Goal: Task Accomplishment & Management: Complete application form

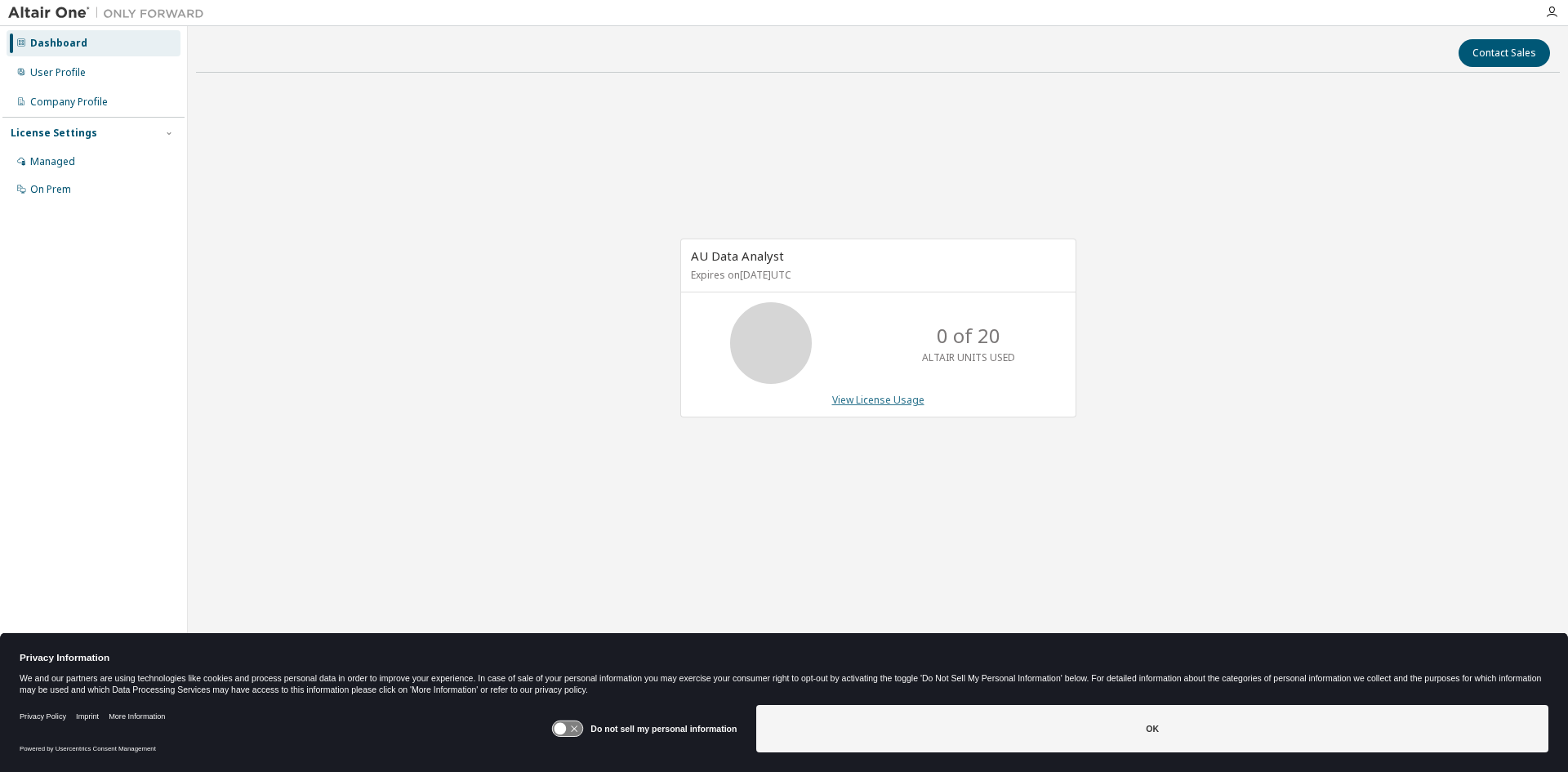
click at [900, 403] on link "View License Usage" at bounding box center [878, 400] width 92 height 13
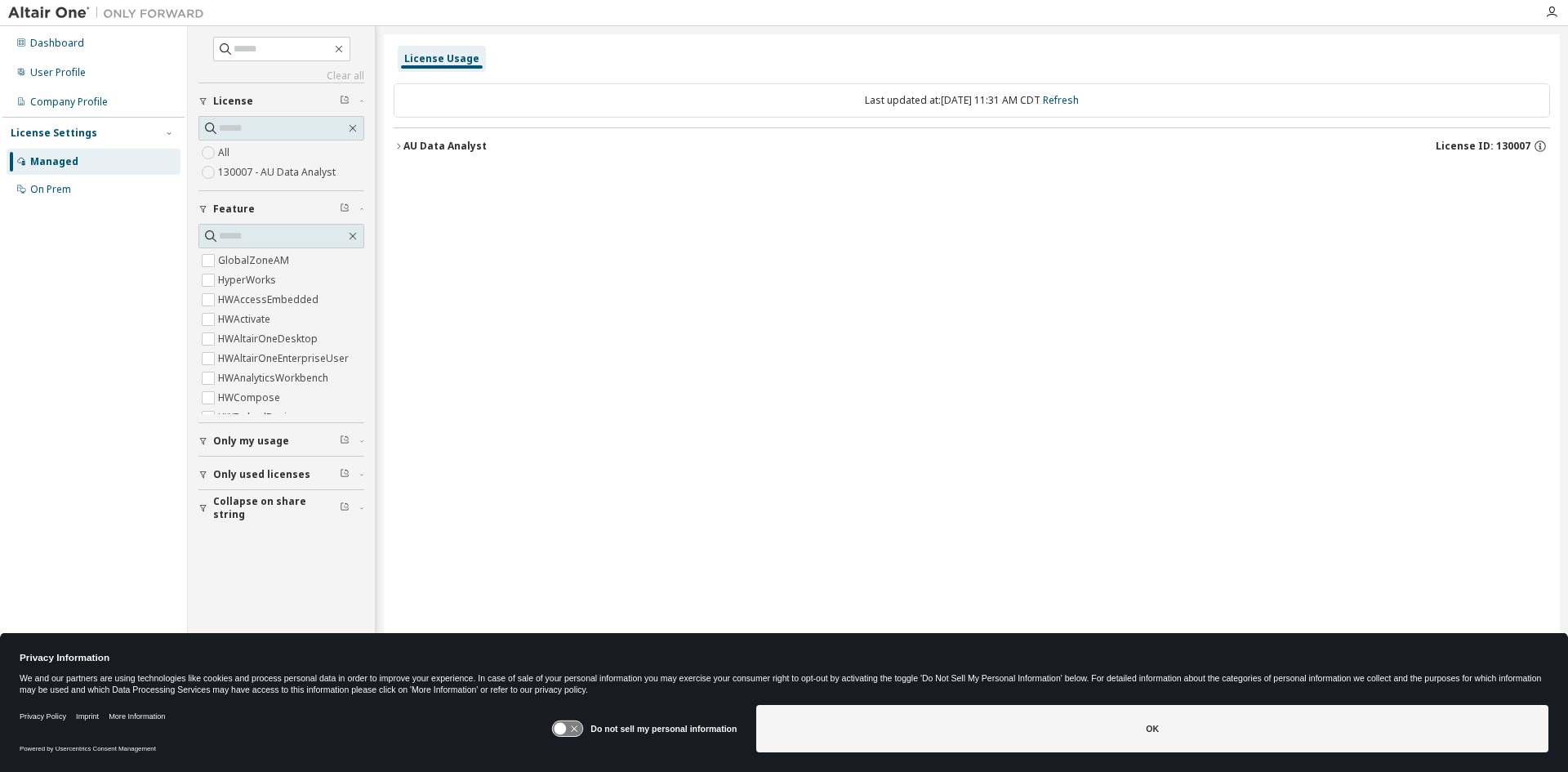
click at [403, 148] on div "AU Data Analyst" at bounding box center [445, 146] width 84 height 13
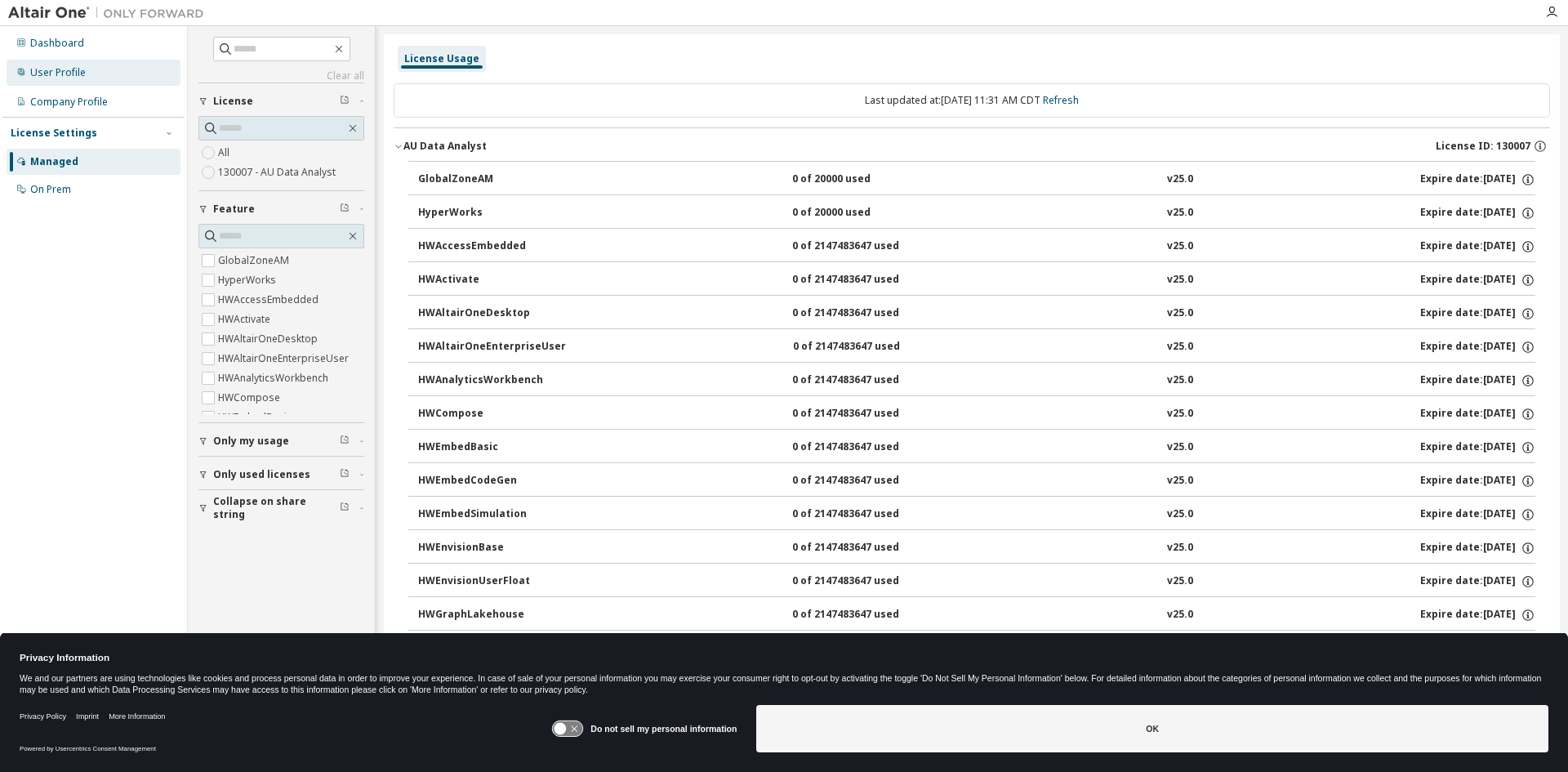
click at [68, 74] on div "User Profile" at bounding box center [58, 72] width 56 height 13
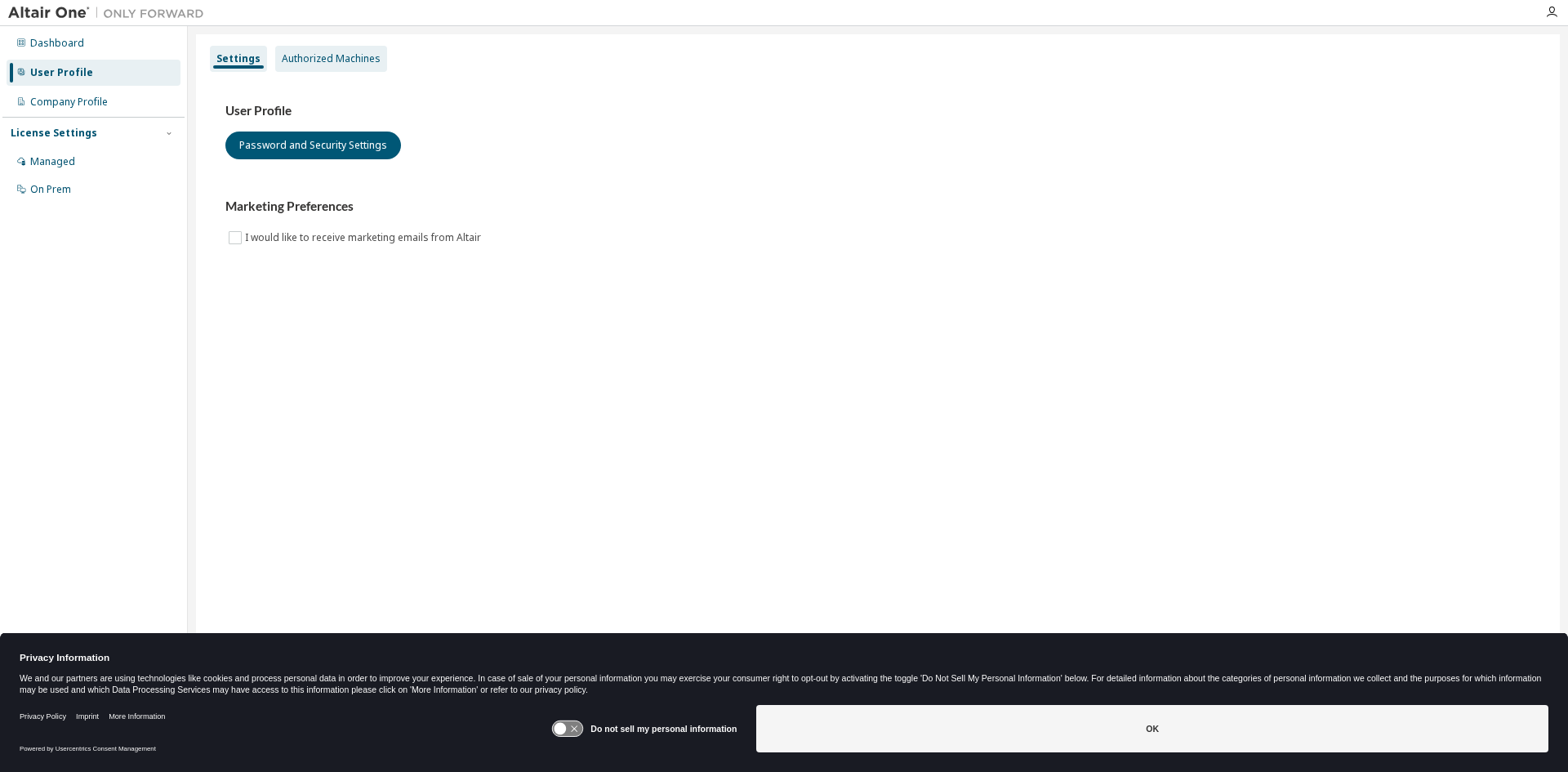
click at [353, 56] on div "Authorized Machines" at bounding box center [331, 58] width 99 height 13
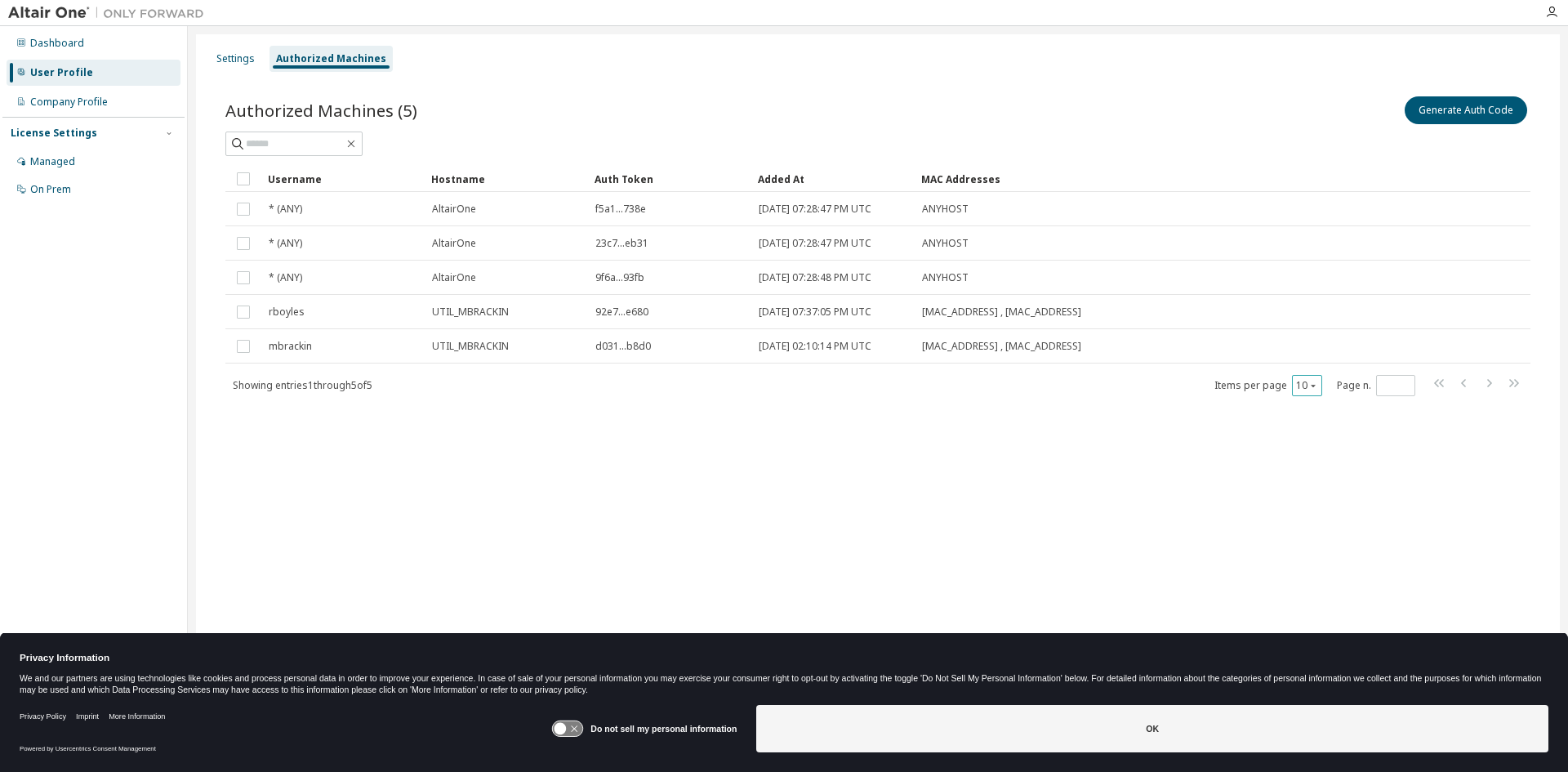
click at [1317, 390] on icon "button" at bounding box center [1313, 386] width 10 height 10
click at [1317, 457] on div "50" at bounding box center [1357, 466] width 131 height 19
click at [73, 71] on div "User Profile" at bounding box center [62, 72] width 63 height 13
click at [223, 65] on div "Settings" at bounding box center [235, 58] width 51 height 26
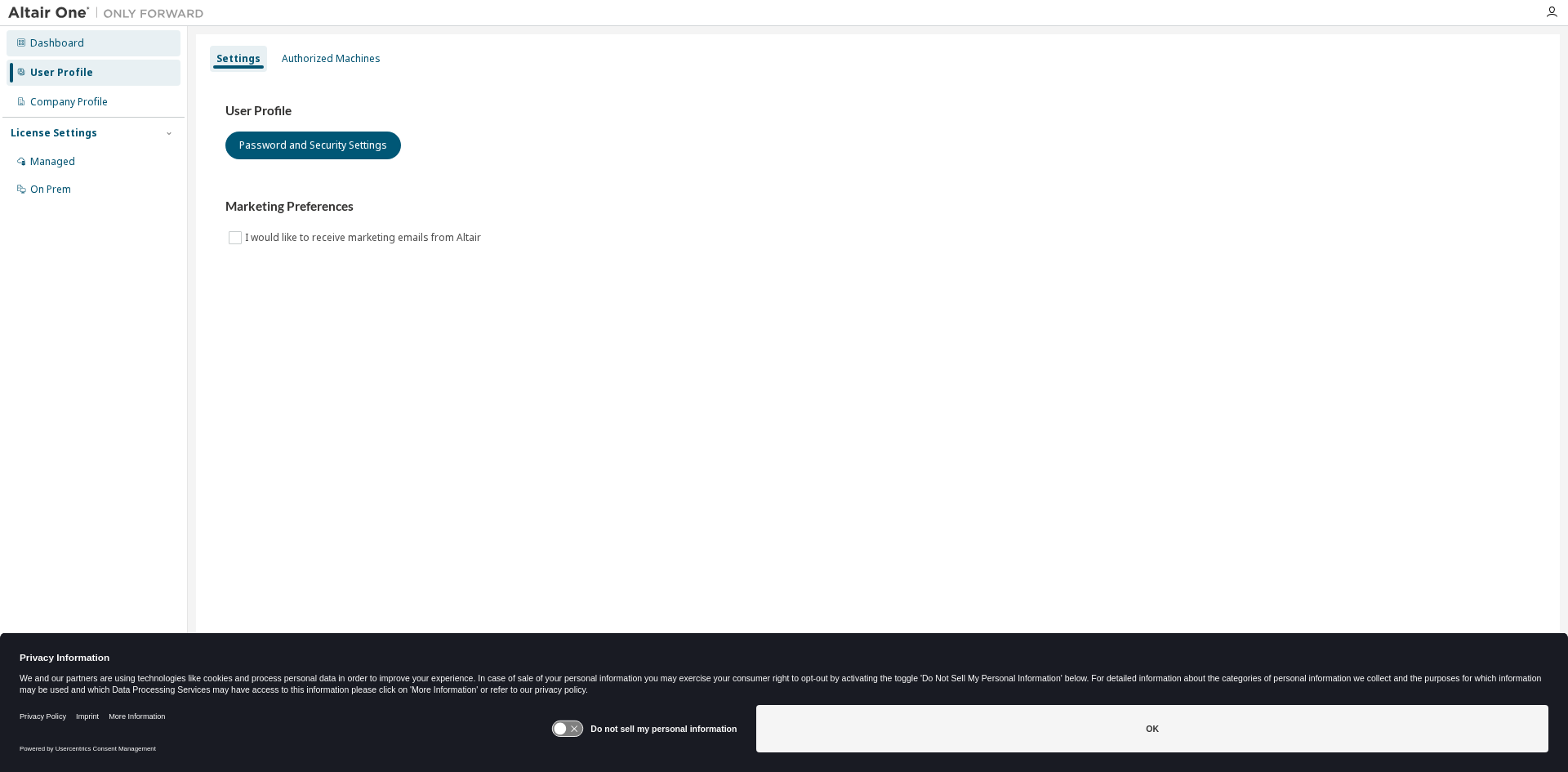
click at [75, 46] on div "Dashboard" at bounding box center [57, 43] width 54 height 13
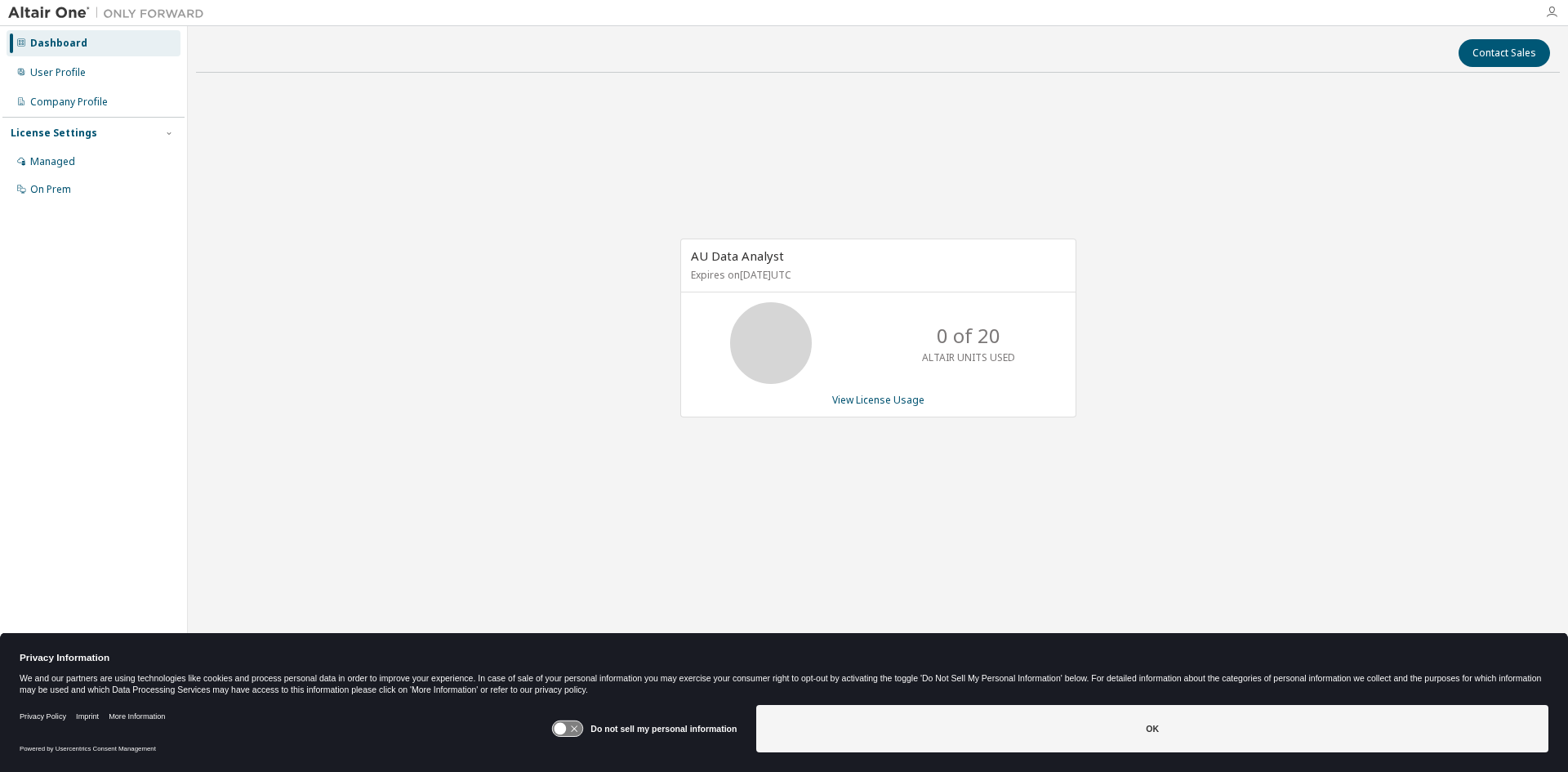
click at [1550, 16] on icon "button" at bounding box center [1551, 12] width 13 height 13
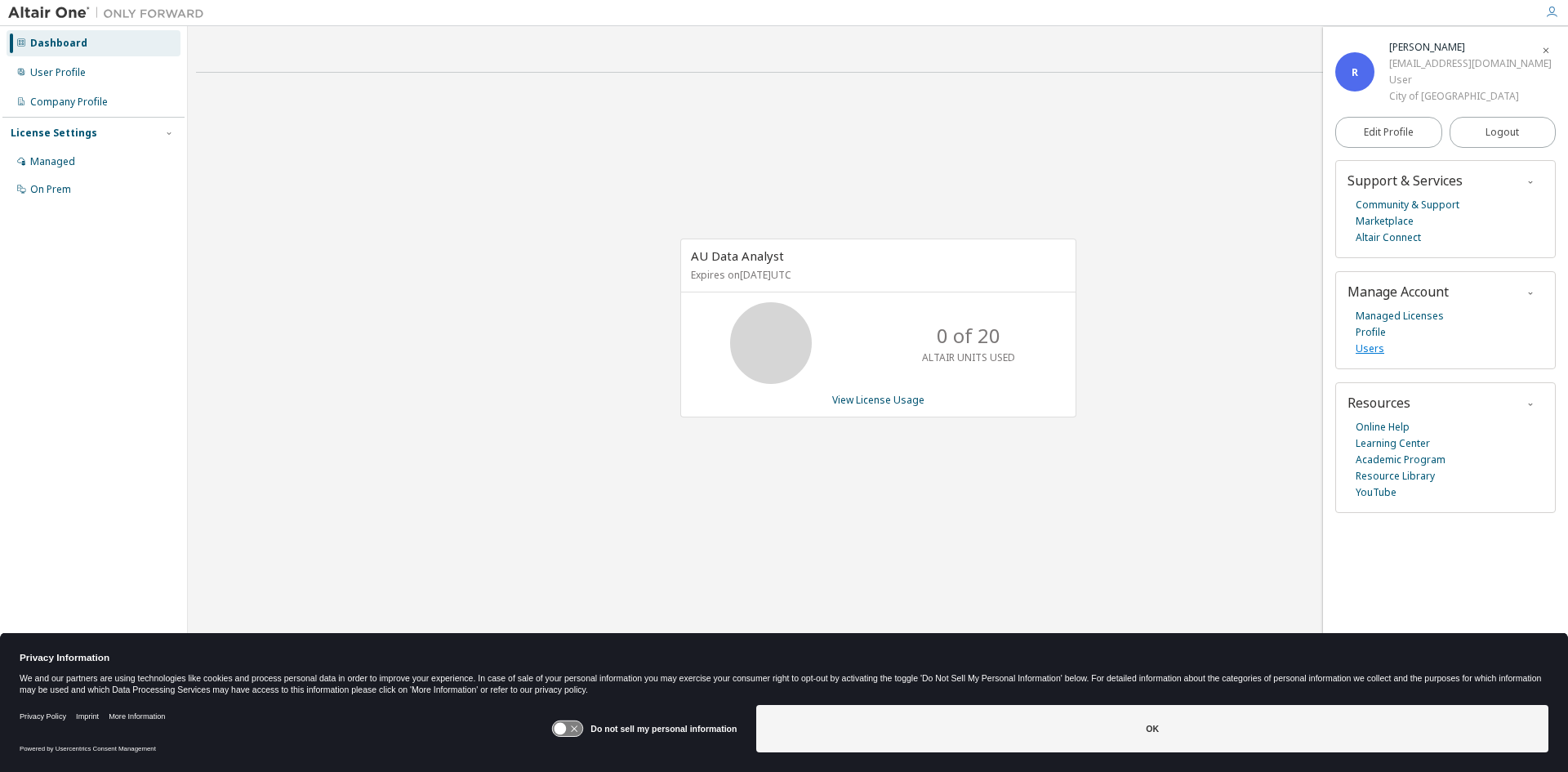
click at [1374, 351] on link "Users" at bounding box center [1371, 348] width 29 height 16
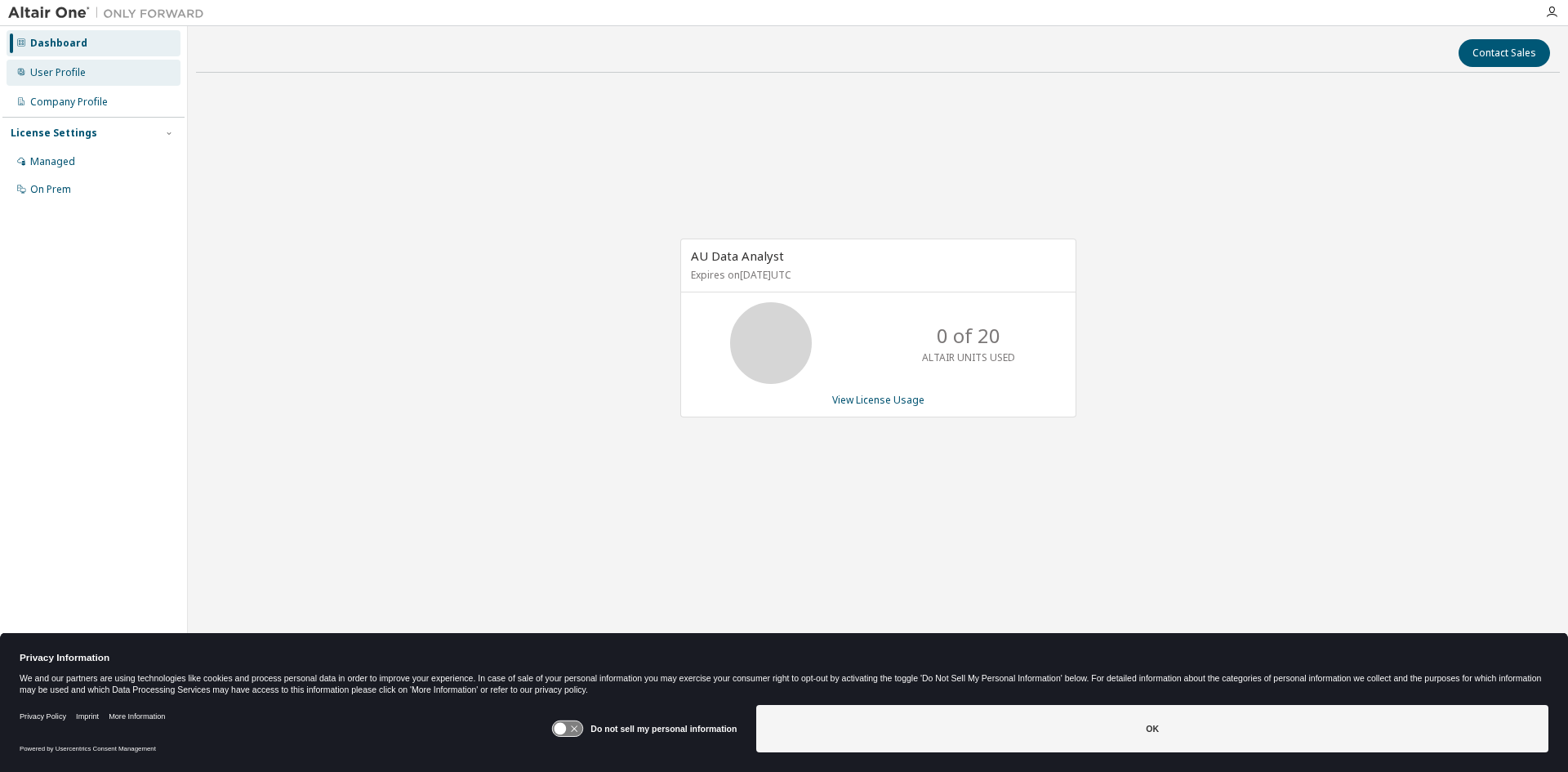
click at [81, 76] on div "User Profile" at bounding box center [58, 72] width 56 height 13
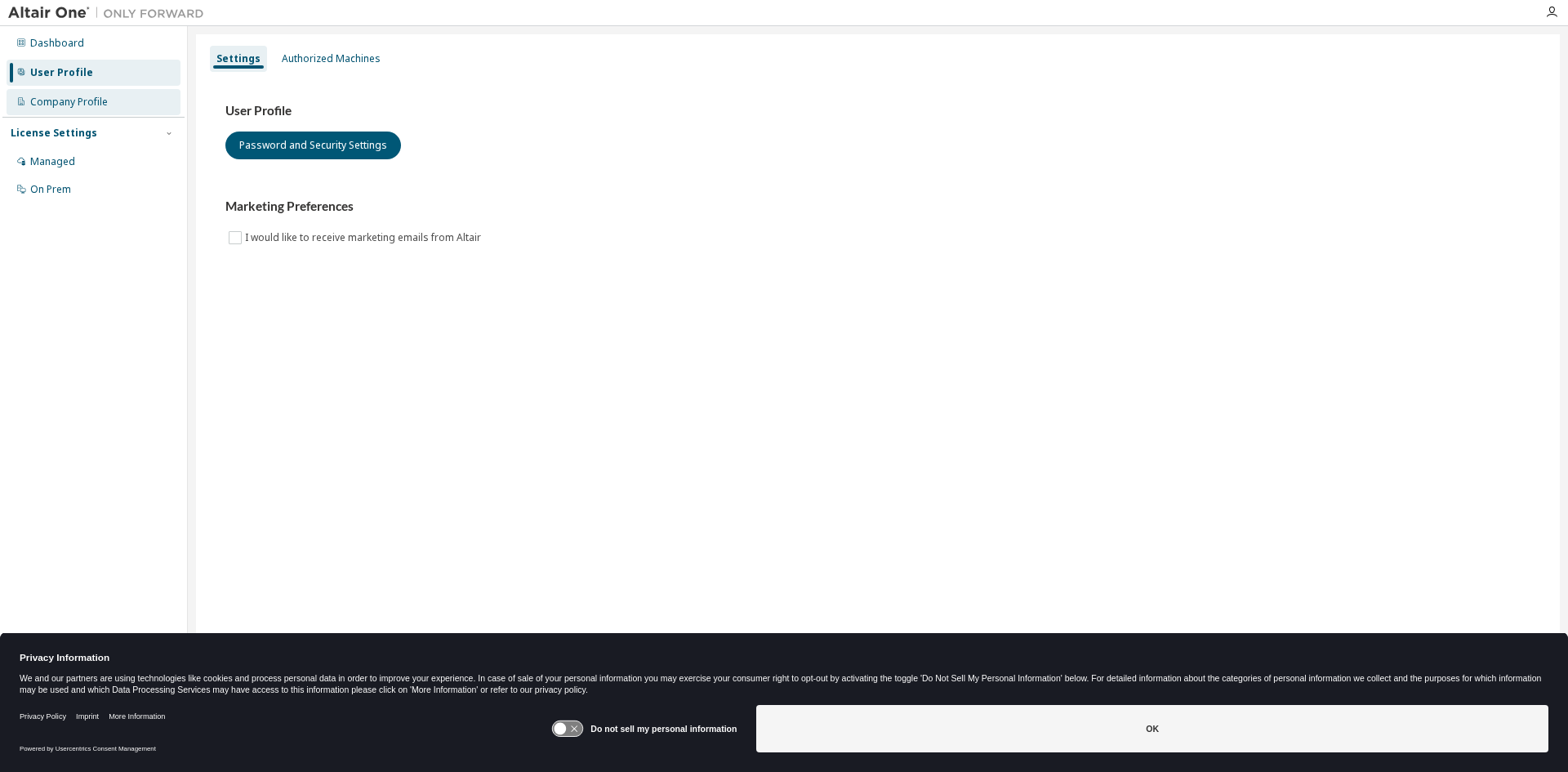
click at [84, 100] on div "Company Profile" at bounding box center [69, 101] width 78 height 13
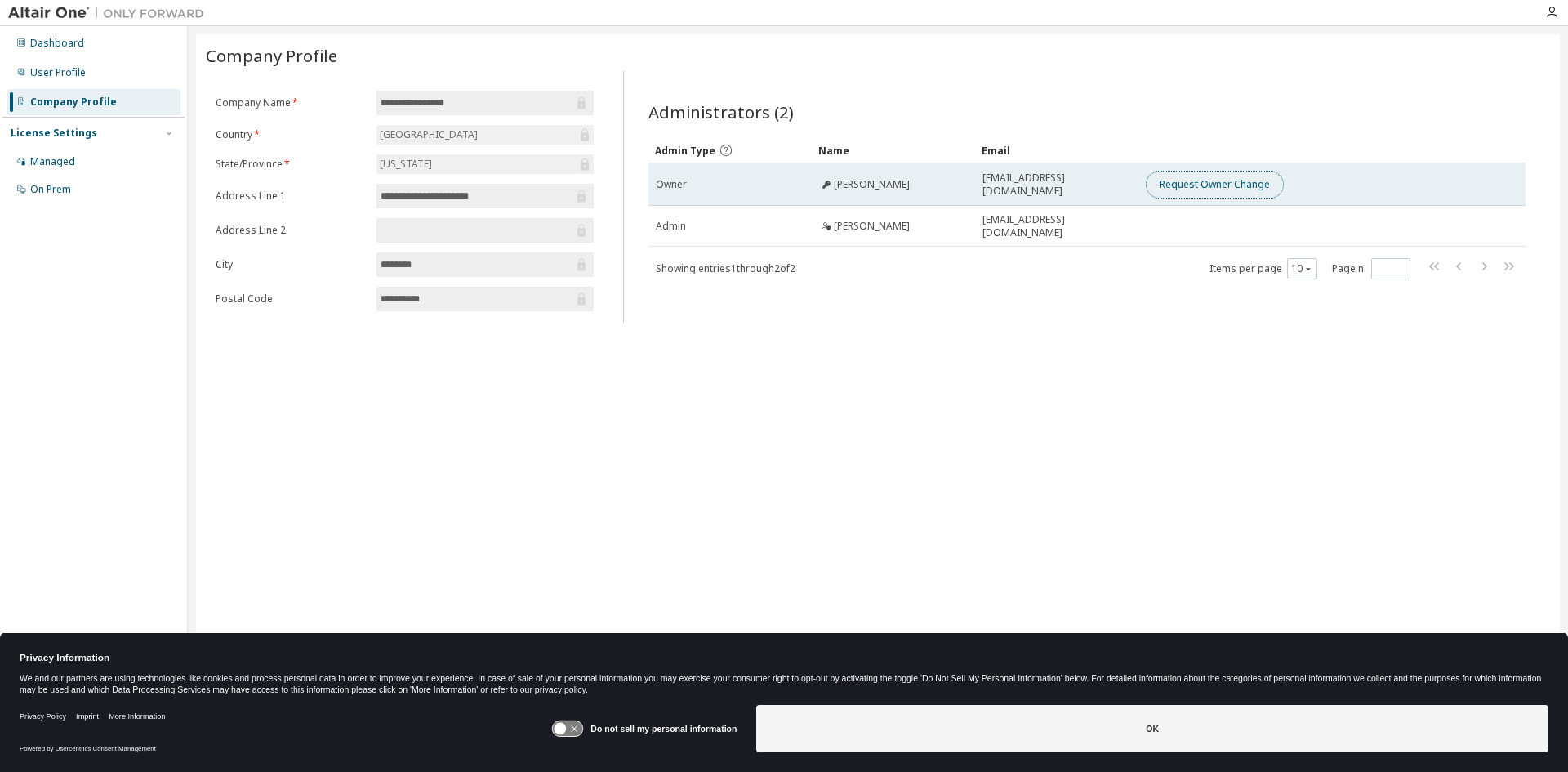
click at [1219, 174] on button "Request Owner Change" at bounding box center [1215, 184] width 138 height 28
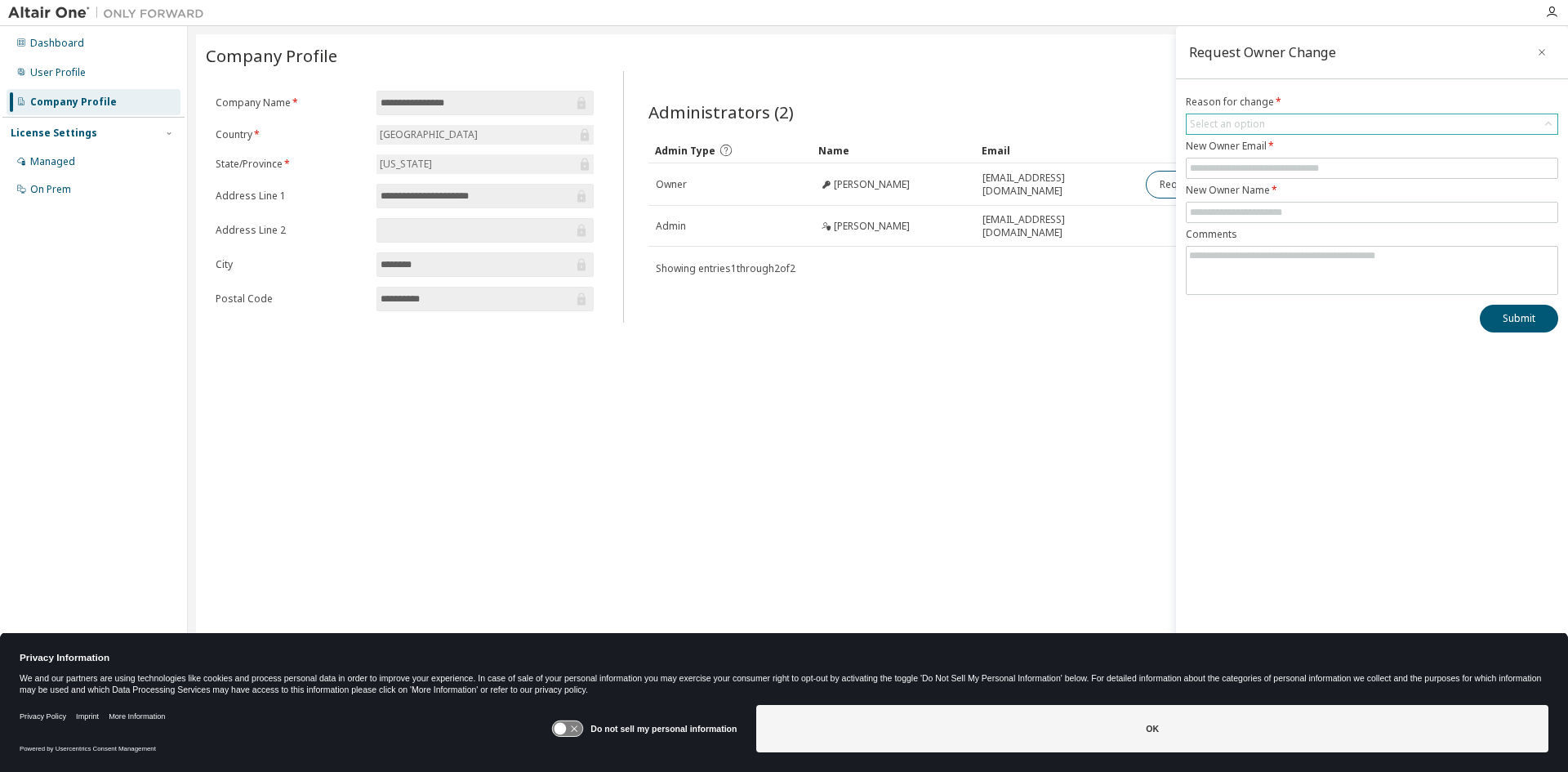
click at [1300, 123] on div "Select an option" at bounding box center [1371, 123] width 370 height 19
click at [1303, 189] on li "User no longer manages this responsibility" at bounding box center [1371, 191] width 368 height 21
click at [1300, 169] on input "text" at bounding box center [1372, 168] width 365 height 13
type input "**********"
click at [1317, 202] on span at bounding box center [1371, 212] width 372 height 21
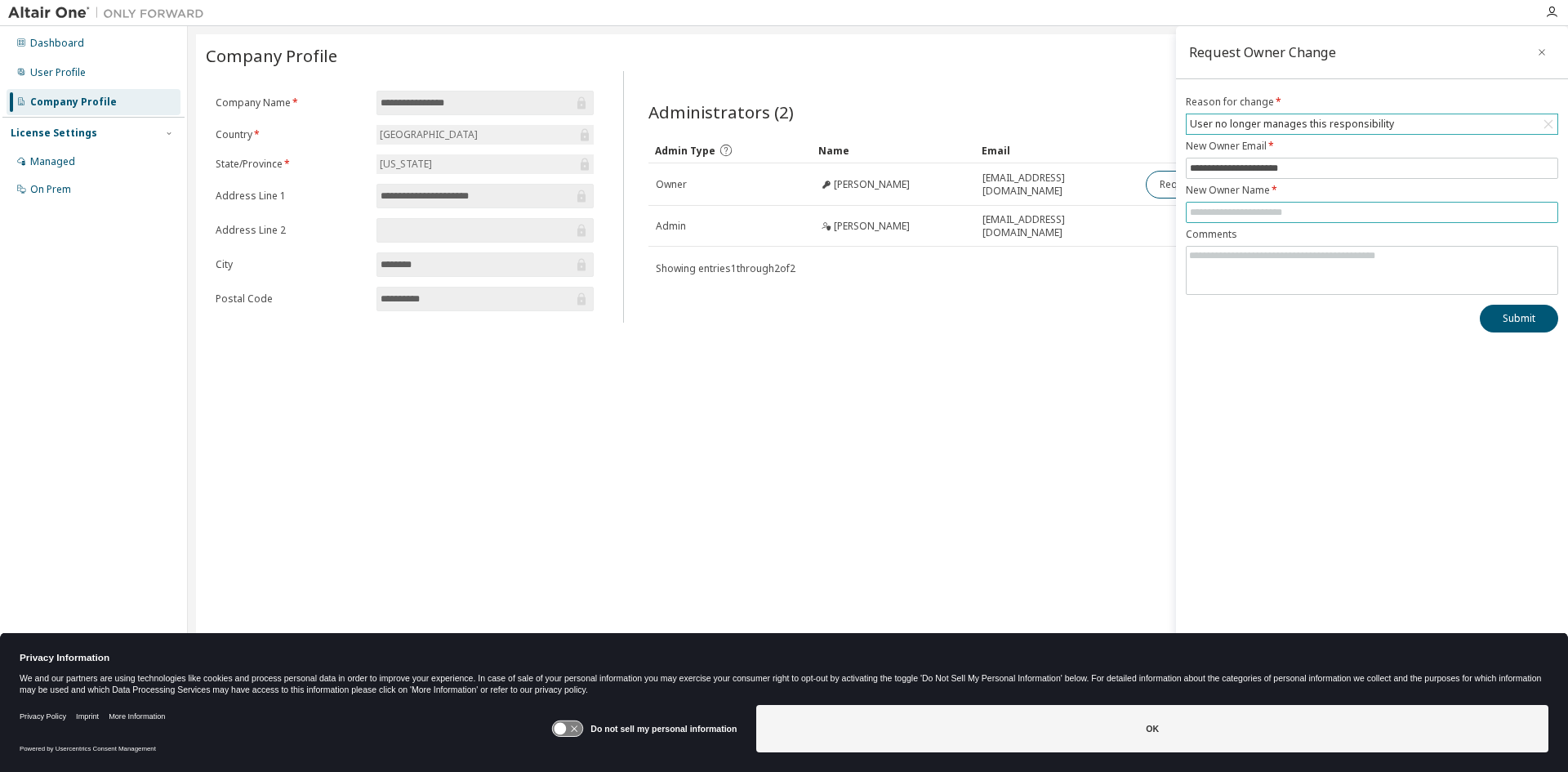
click at [1317, 210] on input "text" at bounding box center [1372, 212] width 365 height 13
type input "**********"
click at [1308, 269] on textarea at bounding box center [1371, 267] width 370 height 42
type textarea "**********"
click at [1517, 322] on button "Submit" at bounding box center [1519, 318] width 78 height 28
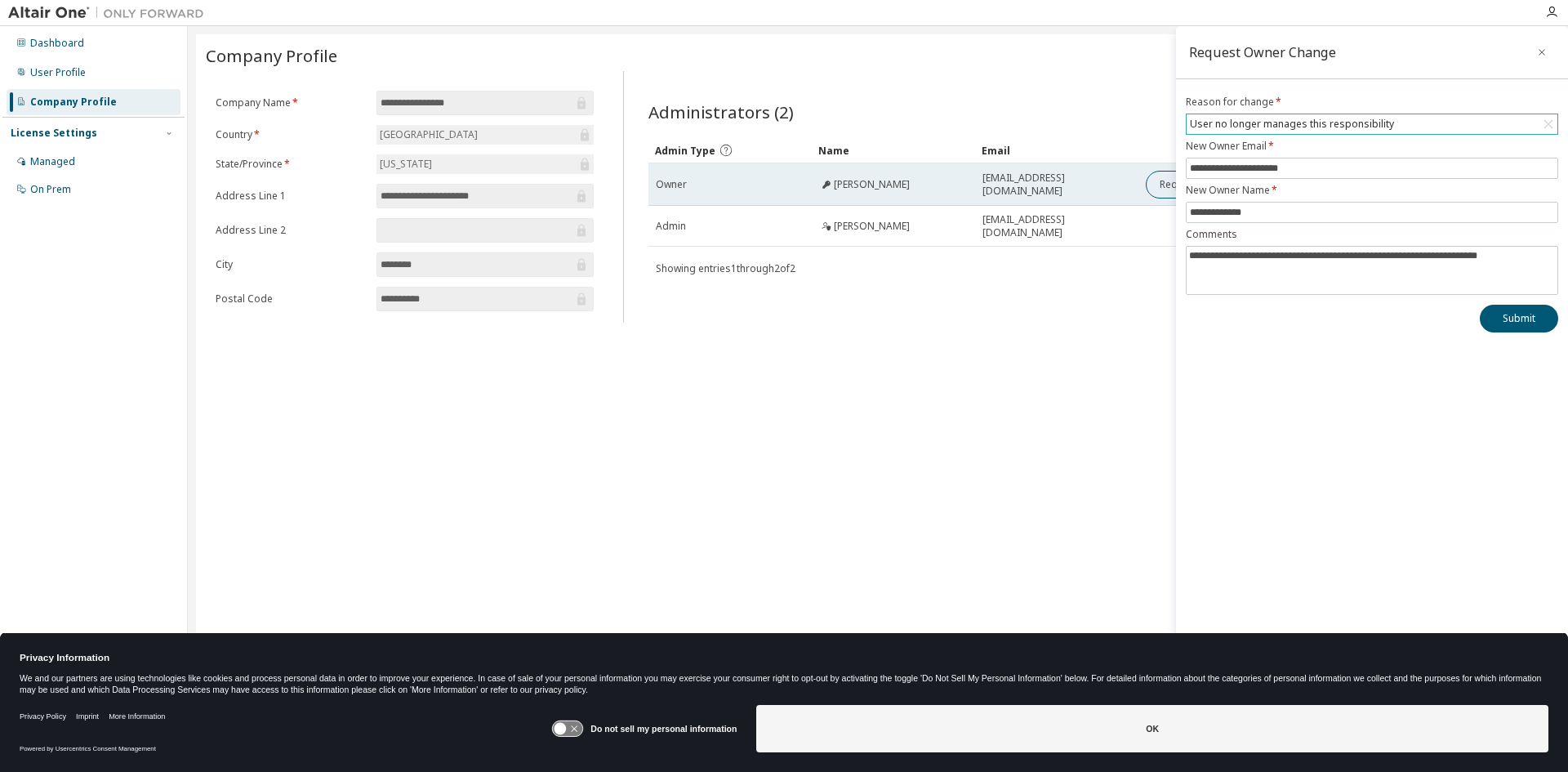
click at [822, 185] on icon at bounding box center [827, 185] width 10 height 10
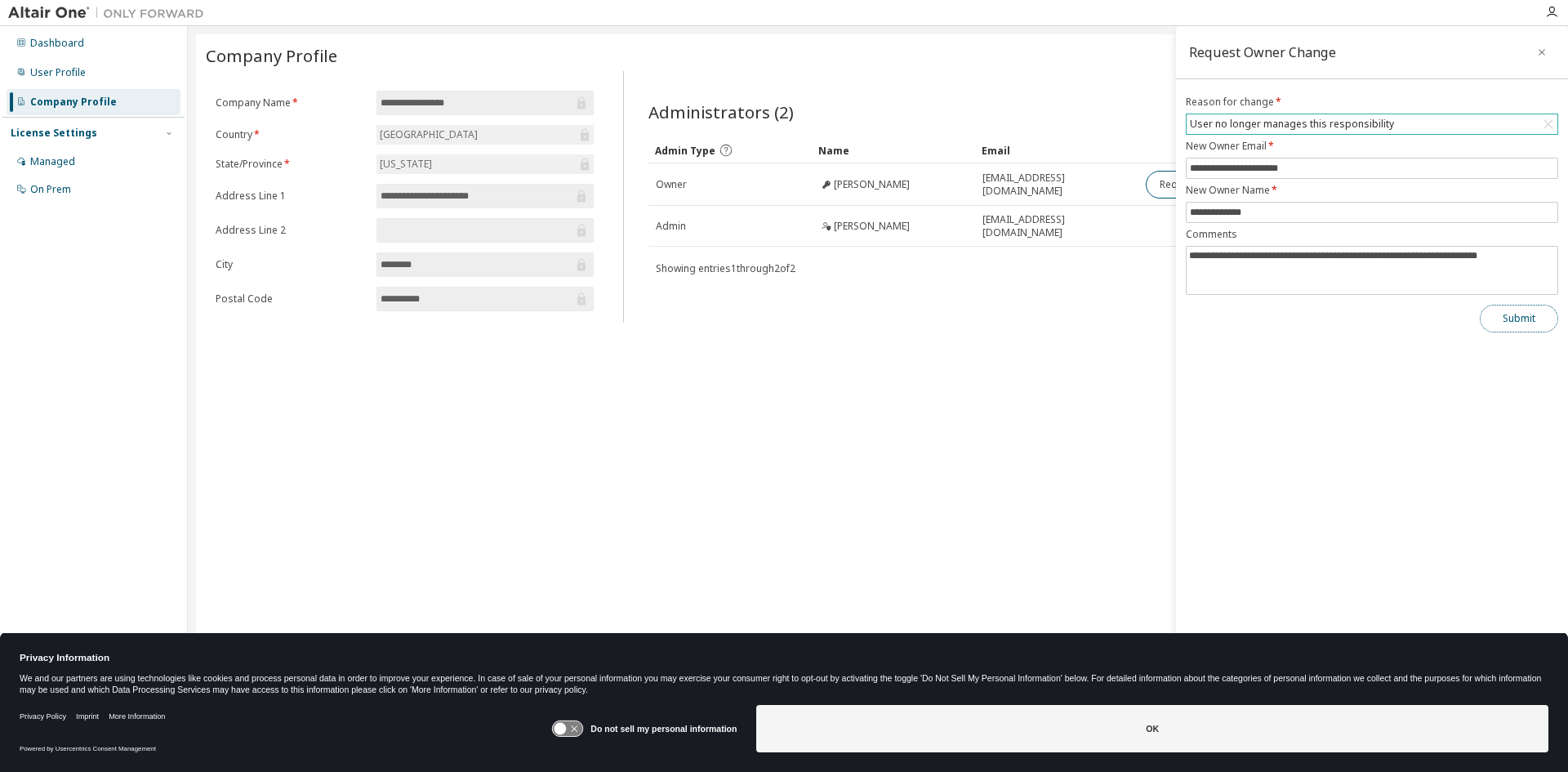
click at [1528, 318] on button "Submit" at bounding box center [1519, 318] width 78 height 28
click at [1551, 45] on button "button" at bounding box center [1542, 51] width 26 height 26
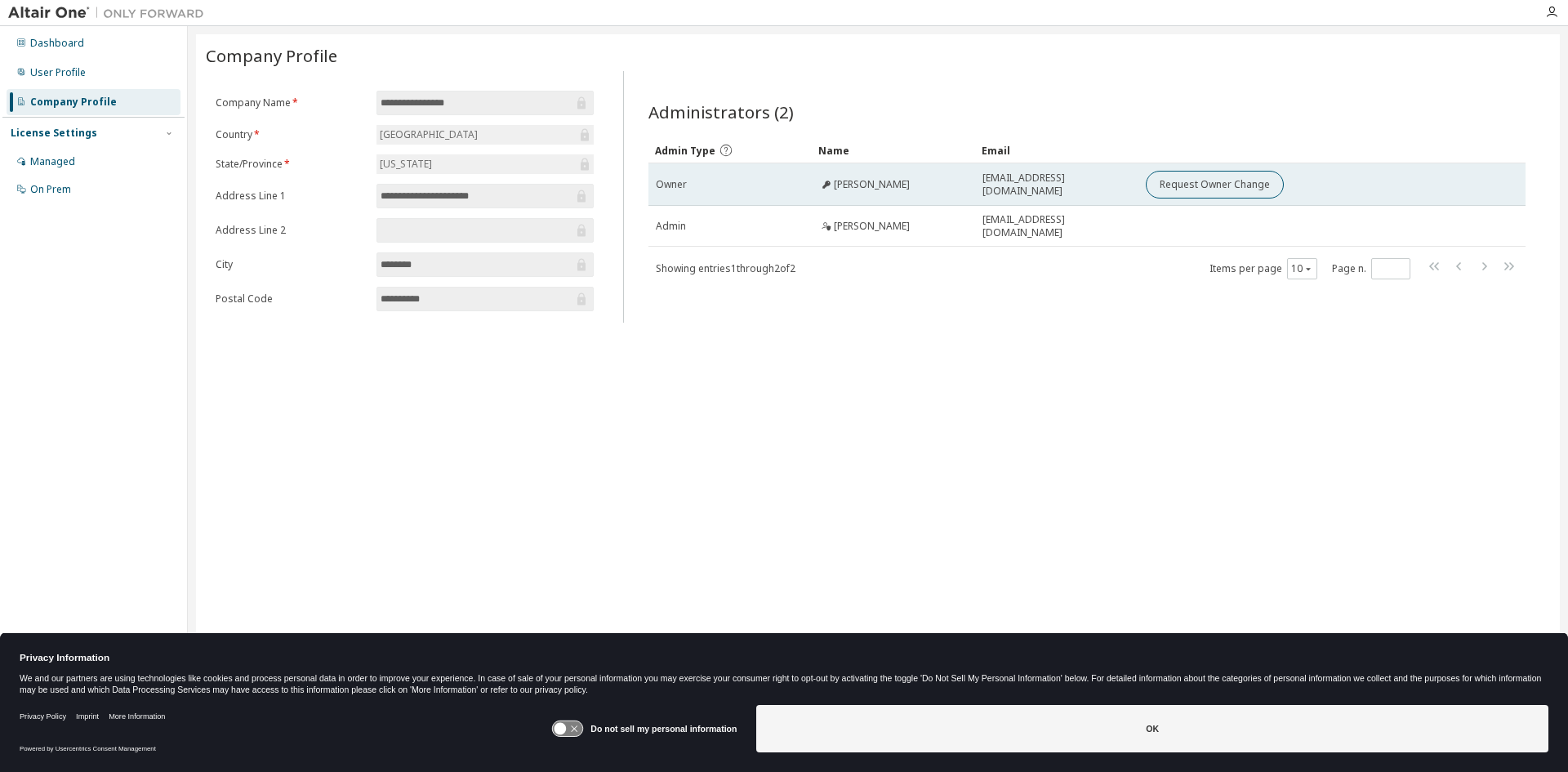
click at [835, 182] on span "[PERSON_NAME]" at bounding box center [872, 184] width 76 height 13
click at [670, 180] on span "Owner" at bounding box center [671, 184] width 31 height 13
click at [766, 186] on div "Owner" at bounding box center [730, 184] width 149 height 13
click at [867, 184] on span "[PERSON_NAME]" at bounding box center [872, 184] width 76 height 13
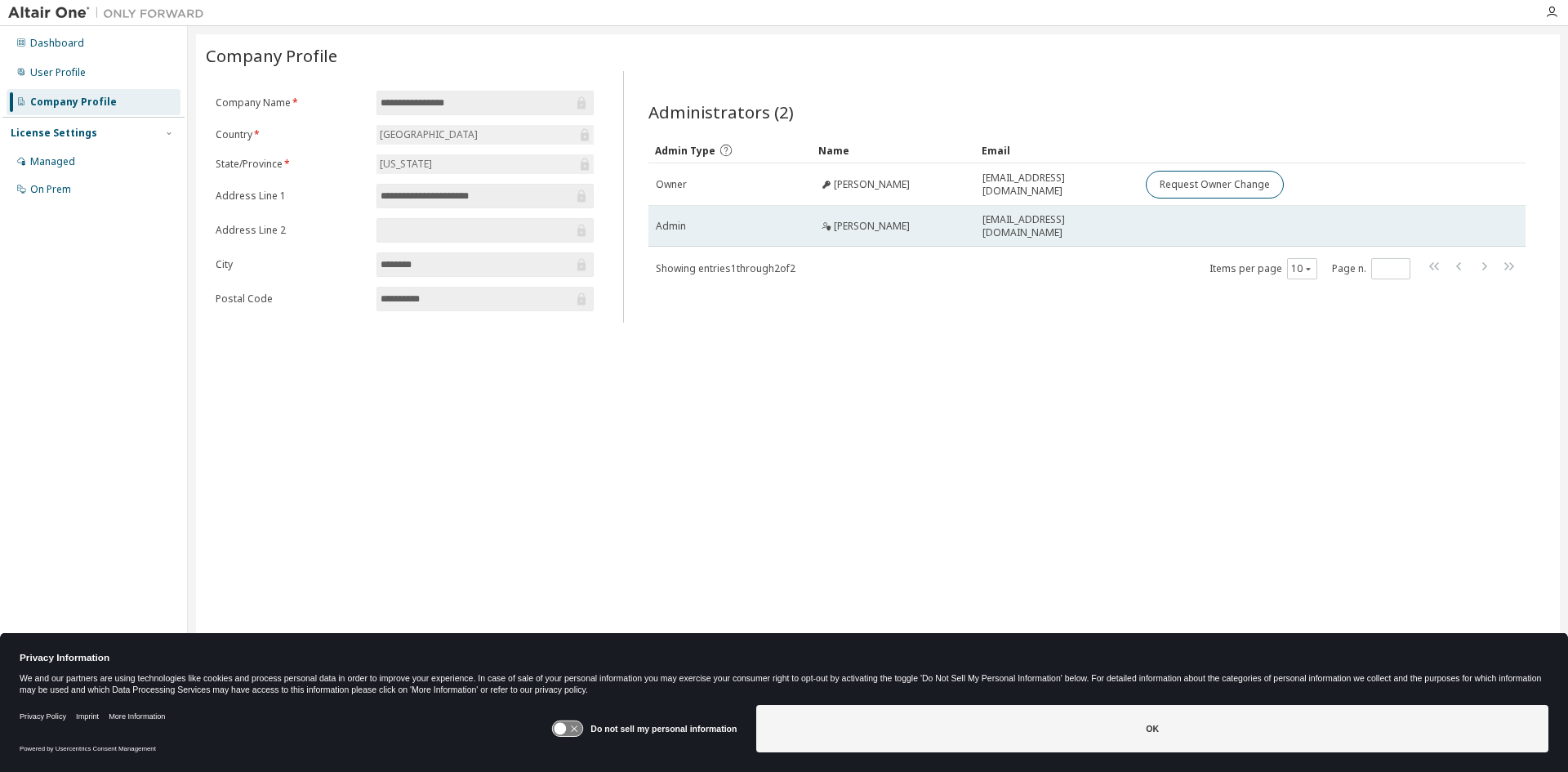
click at [844, 231] on span "[PERSON_NAME]" at bounding box center [872, 225] width 76 height 13
